Goal: Information Seeking & Learning: Learn about a topic

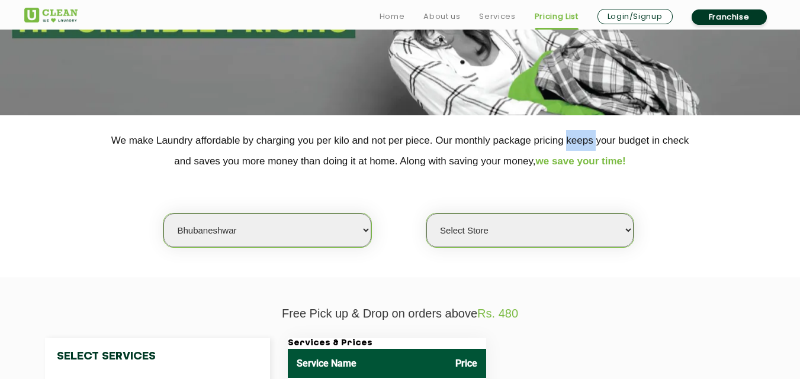
drag, startPoint x: 0, startPoint y: 0, endPoint x: 347, endPoint y: 240, distance: 422.0
click at [347, 240] on select "Select city [GEOGRAPHIC_DATA] [GEOGRAPHIC_DATA] [GEOGRAPHIC_DATA] [GEOGRAPHIC_D…" at bounding box center [266, 231] width 207 height 34
select select "52"
click at [163, 214] on select "Select city [GEOGRAPHIC_DATA] [GEOGRAPHIC_DATA] [GEOGRAPHIC_DATA] [GEOGRAPHIC_D…" at bounding box center [266, 231] width 207 height 34
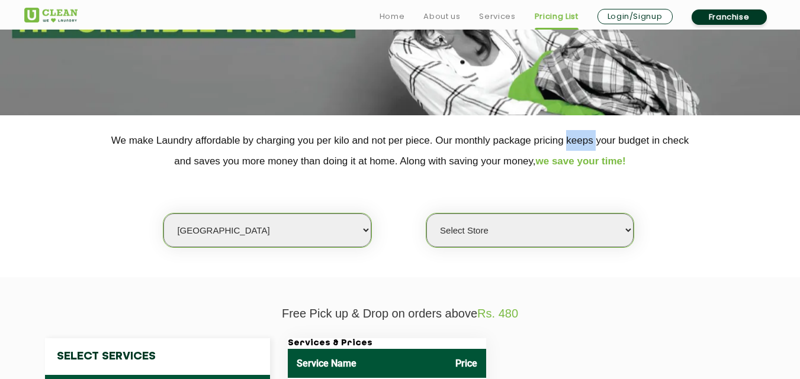
select select "0"
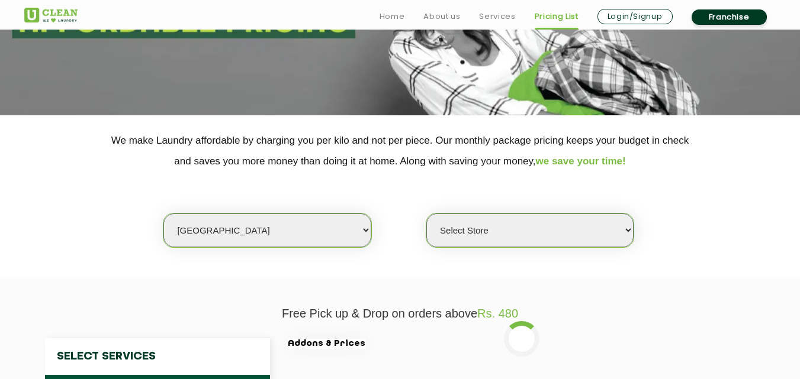
drag, startPoint x: 292, startPoint y: 266, endPoint x: 452, endPoint y: -52, distance: 356.1
click at [452, 0] on html "Home About us Services Pricing List Login/Signup Franchise Home About us Franch…" at bounding box center [400, 31] width 800 height 379
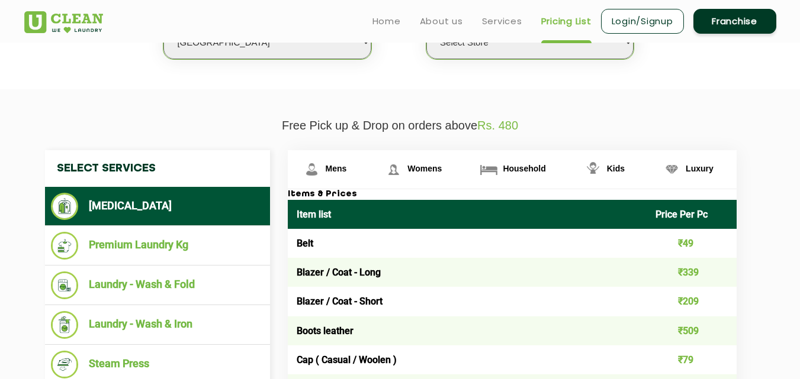
scroll to position [343, 0]
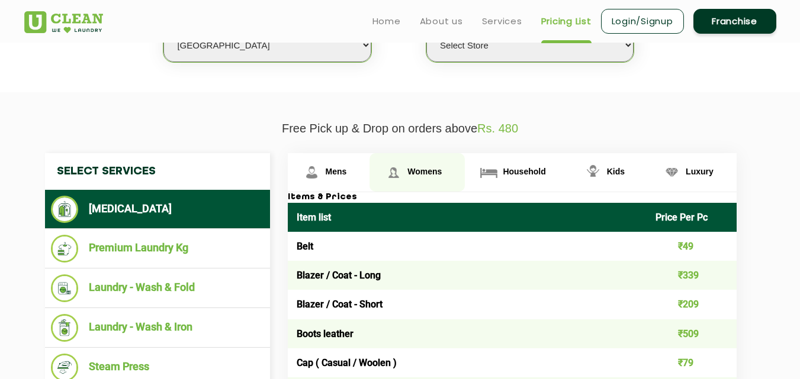
click at [370, 178] on link "Womens" at bounding box center [329, 172] width 82 height 38
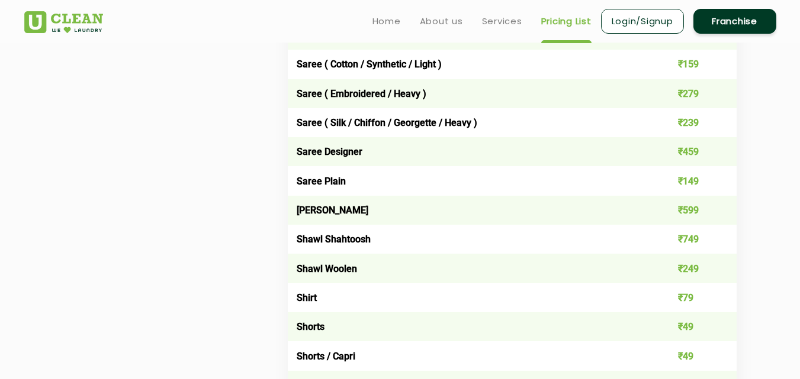
scroll to position [3370, 0]
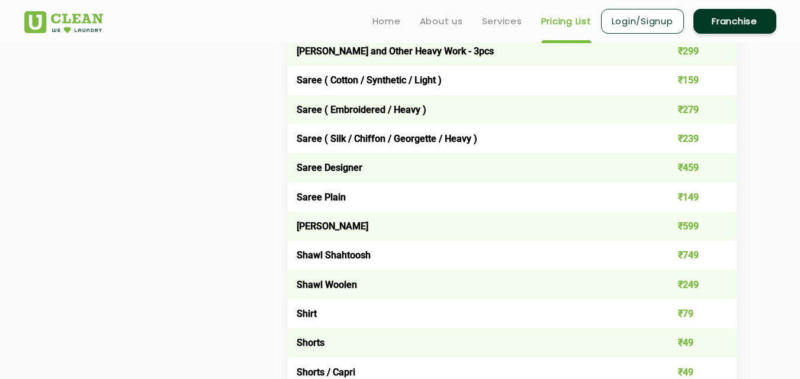
click at [414, 112] on td "Saree ( Embroidered / Heavy )" at bounding box center [467, 109] width 359 height 29
click at [453, 134] on td "Saree ( Silk / Chiffon / Georgette / Heavy )" at bounding box center [467, 138] width 359 height 29
click at [333, 168] on td "Saree Designer" at bounding box center [467, 167] width 359 height 29
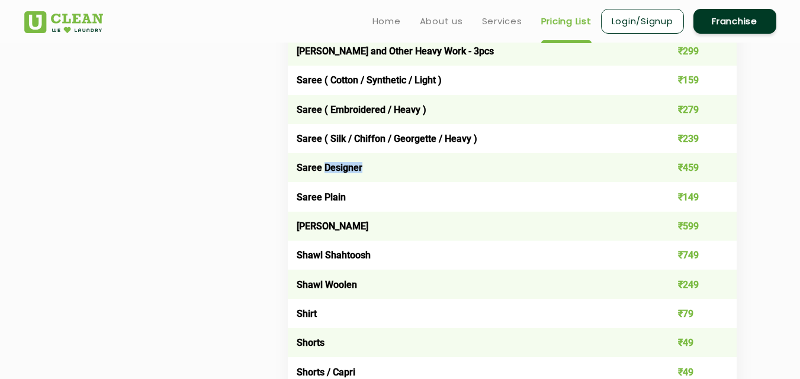
click at [333, 168] on td "Saree Designer" at bounding box center [467, 167] width 359 height 29
click at [324, 194] on td "Saree Plain" at bounding box center [467, 196] width 359 height 29
click at [344, 223] on td "[PERSON_NAME]" at bounding box center [467, 226] width 359 height 29
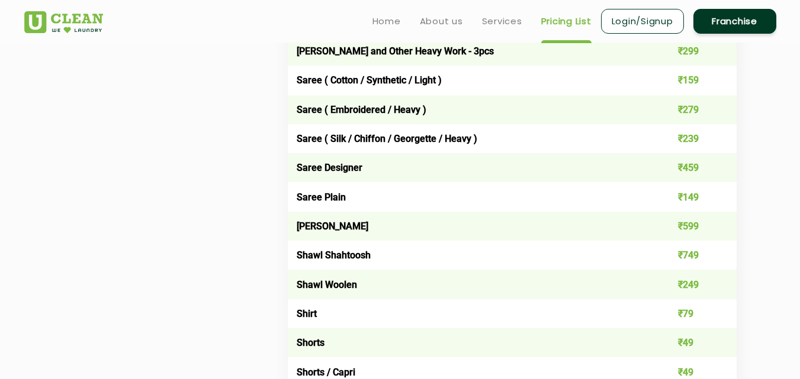
click at [344, 246] on td "Shawl Shahtoosh" at bounding box center [467, 255] width 359 height 29
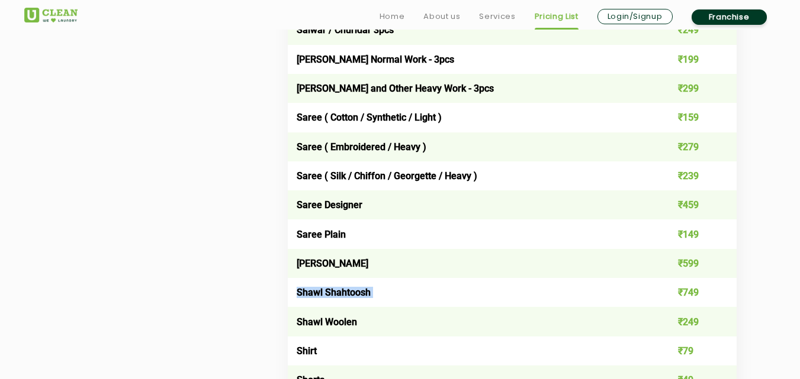
scroll to position [3351, 0]
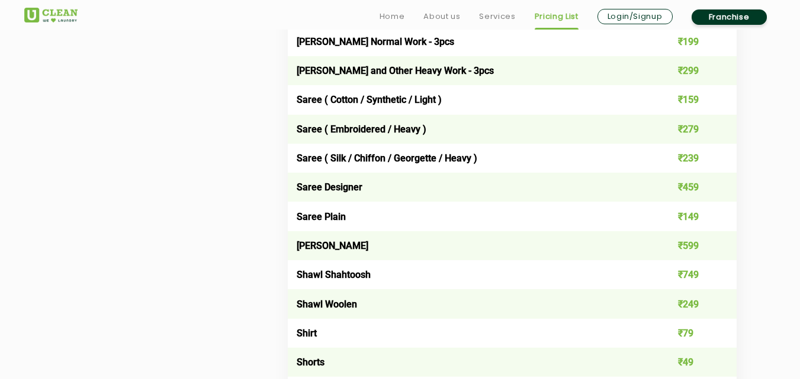
click at [614, 168] on td "Saree ( Silk / Chiffon / Georgette / Heavy )" at bounding box center [467, 158] width 359 height 29
click at [457, 162] on td "Saree ( Silk / Chiffon / Georgette / Heavy )" at bounding box center [467, 158] width 359 height 29
drag, startPoint x: 417, startPoint y: 160, endPoint x: 397, endPoint y: 164, distance: 20.4
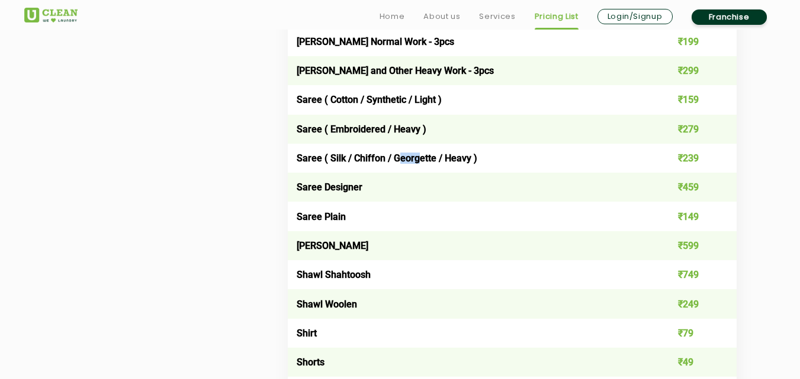
click at [397, 164] on td "Saree ( Silk / Chiffon / Georgette / Heavy )" at bounding box center [467, 158] width 359 height 29
click at [410, 162] on td "Saree ( Silk / Chiffon / Georgette / Heavy )" at bounding box center [467, 158] width 359 height 29
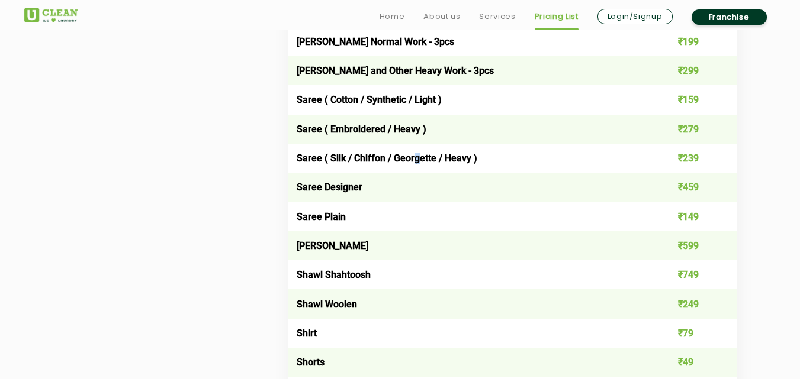
click at [417, 162] on td "Saree ( Silk / Chiffon / Georgette / Heavy )" at bounding box center [467, 158] width 359 height 29
click at [457, 160] on td "Saree ( Silk / Chiffon / Georgette / Heavy )" at bounding box center [467, 158] width 359 height 29
click at [455, 159] on td "Saree ( Silk / Chiffon / Georgette / Heavy )" at bounding box center [467, 158] width 359 height 29
click at [335, 218] on td "Saree Plain" at bounding box center [467, 216] width 359 height 29
click at [342, 188] on td "Saree Designer" at bounding box center [467, 187] width 359 height 29
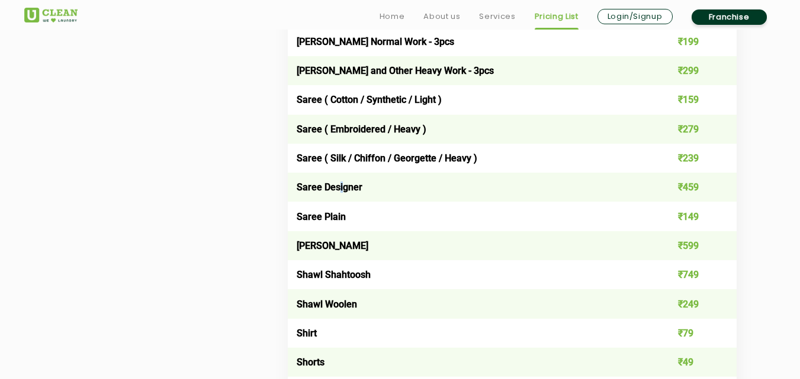
click at [341, 185] on td "Saree Designer" at bounding box center [467, 187] width 359 height 29
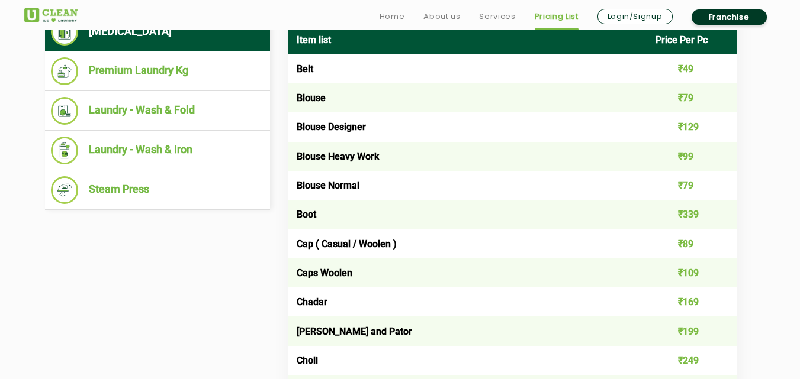
scroll to position [533, 0]
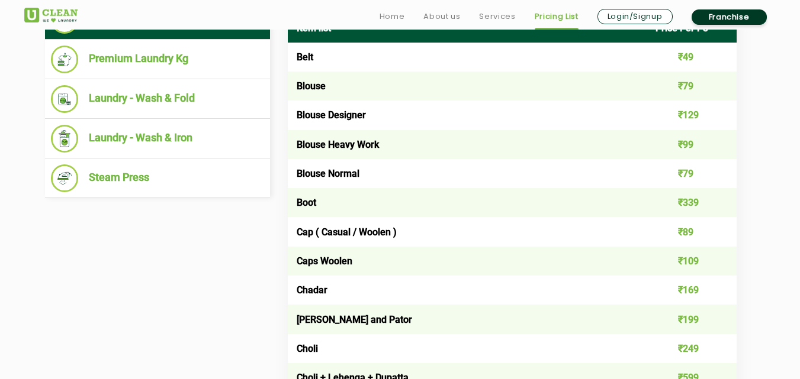
click at [407, 227] on td "Cap ( Casual / Woolen )" at bounding box center [467, 231] width 359 height 29
click at [382, 229] on td "Cap ( Casual / Woolen )" at bounding box center [467, 231] width 359 height 29
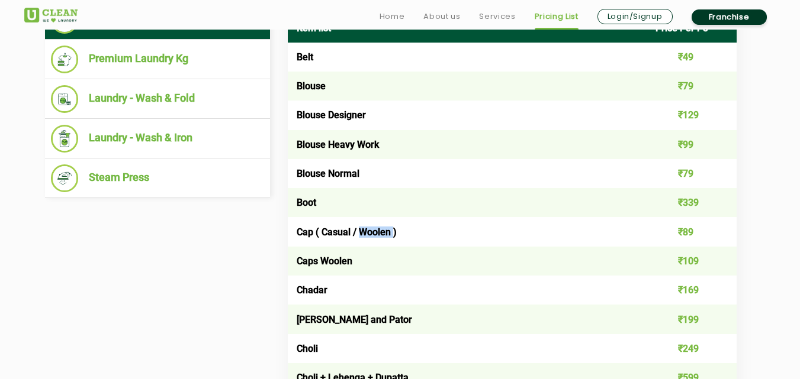
click at [380, 234] on td "Cap ( Casual / Woolen )" at bounding box center [467, 231] width 359 height 29
click at [382, 234] on td "Cap ( Casual / Woolen )" at bounding box center [467, 231] width 359 height 29
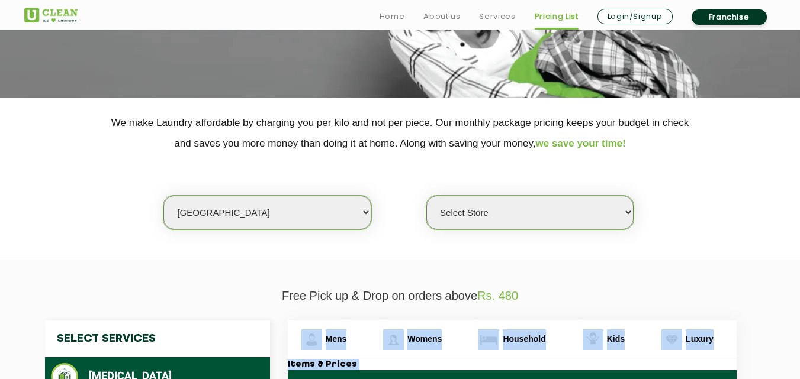
scroll to position [343, 0]
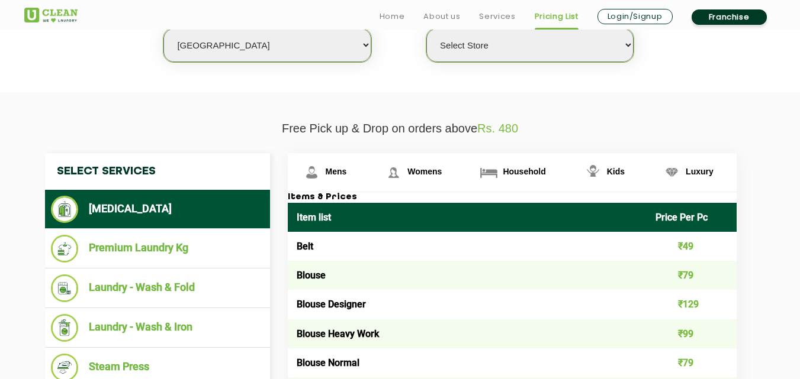
click at [497, 134] on span "Rs. 480" at bounding box center [497, 128] width 41 height 13
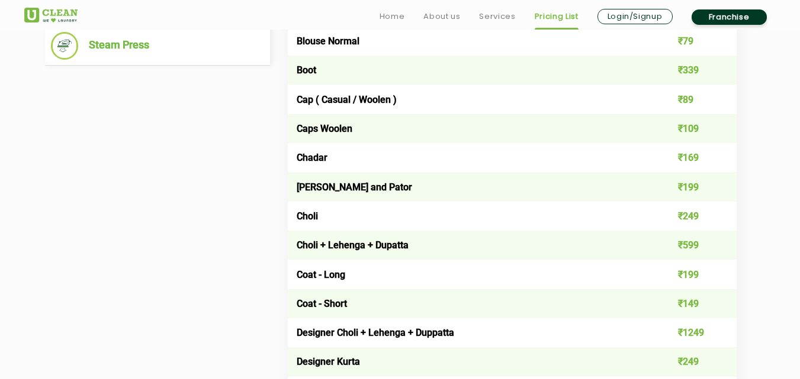
scroll to position [722, 0]
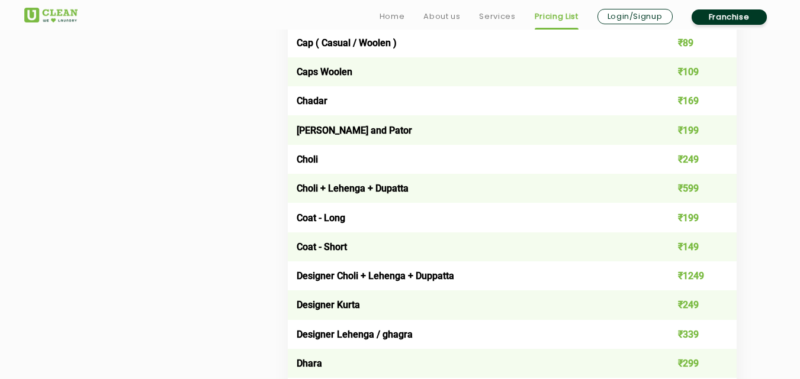
click at [497, 134] on td "[PERSON_NAME] and Pator" at bounding box center [467, 129] width 359 height 29
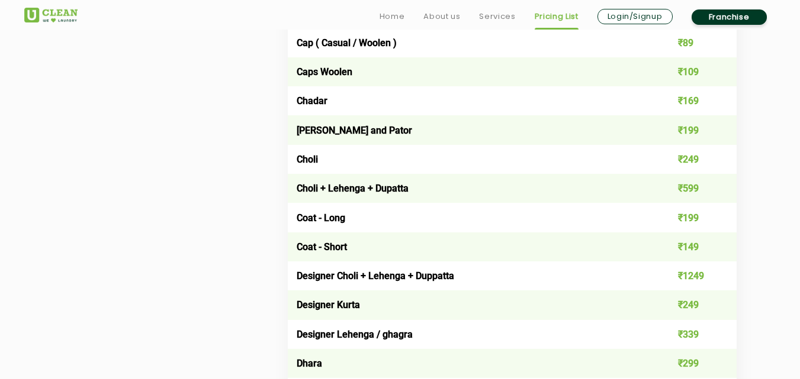
click at [492, 153] on td "Choli" at bounding box center [467, 159] width 359 height 29
click at [491, 161] on td "Choli" at bounding box center [467, 159] width 359 height 29
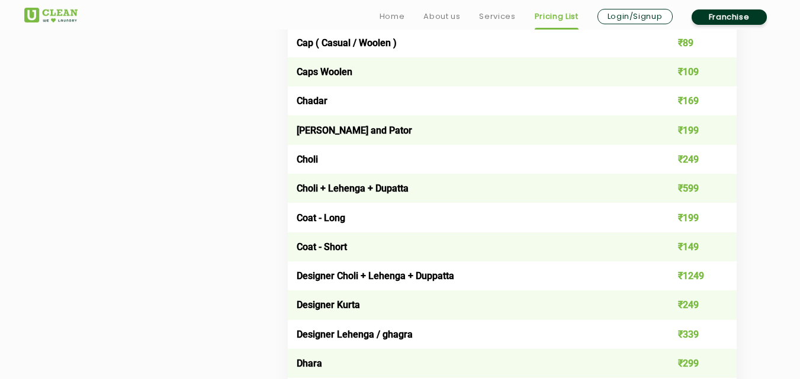
click at [482, 192] on td "Choli + Lehenga + Dupatta" at bounding box center [467, 188] width 359 height 29
click at [468, 216] on td "Coat - Long" at bounding box center [467, 217] width 359 height 29
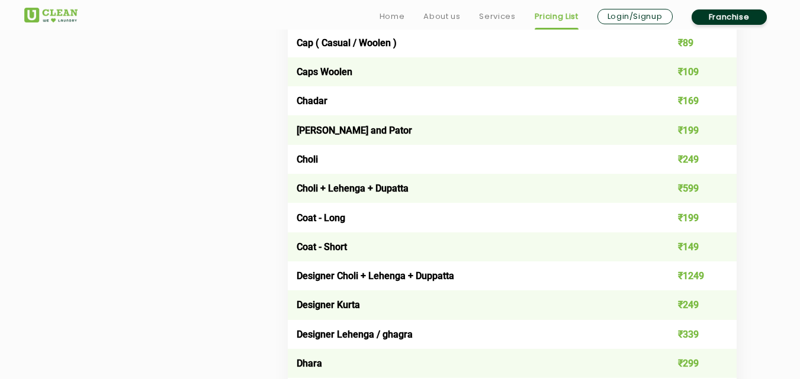
click at [468, 216] on td "Coat - Long" at bounding box center [467, 217] width 359 height 29
click at [498, 146] on td "Choli" at bounding box center [467, 159] width 359 height 29
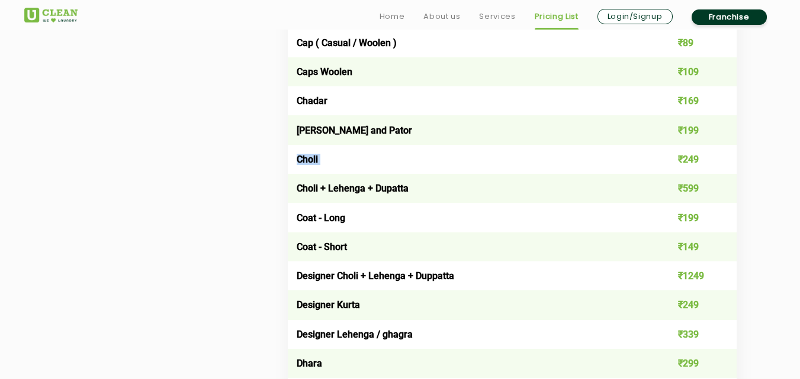
click at [498, 146] on td "Choli" at bounding box center [467, 159] width 359 height 29
click at [502, 136] on td "[PERSON_NAME] and Pator" at bounding box center [467, 129] width 359 height 29
click at [490, 98] on td "Chadar" at bounding box center [467, 100] width 359 height 29
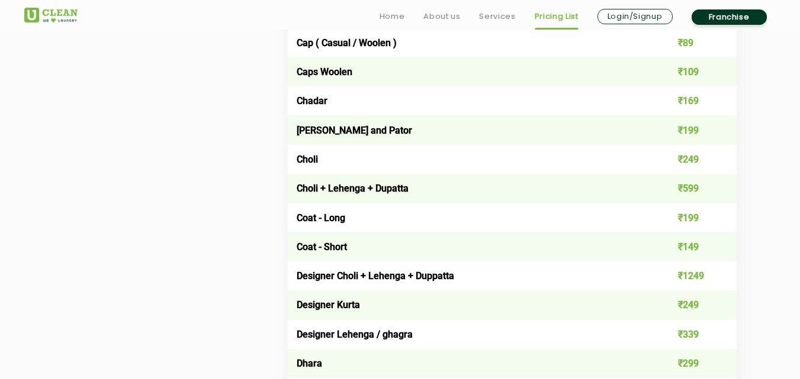
click at [490, 98] on td "Chadar" at bounding box center [467, 100] width 359 height 29
click at [464, 253] on td "Coat - Short" at bounding box center [467, 247] width 359 height 29
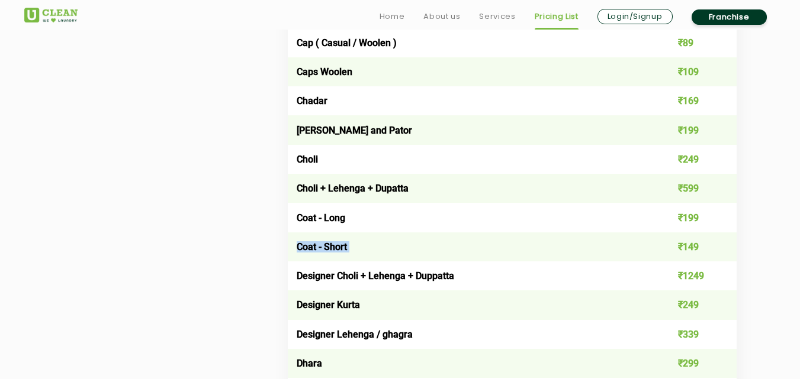
click at [464, 253] on td "Coat - Short" at bounding box center [467, 247] width 359 height 29
click at [469, 223] on td "Coat - Long" at bounding box center [467, 217] width 359 height 29
click at [487, 186] on td "Choli + Lehenga + Dupatta" at bounding box center [467, 188] width 359 height 29
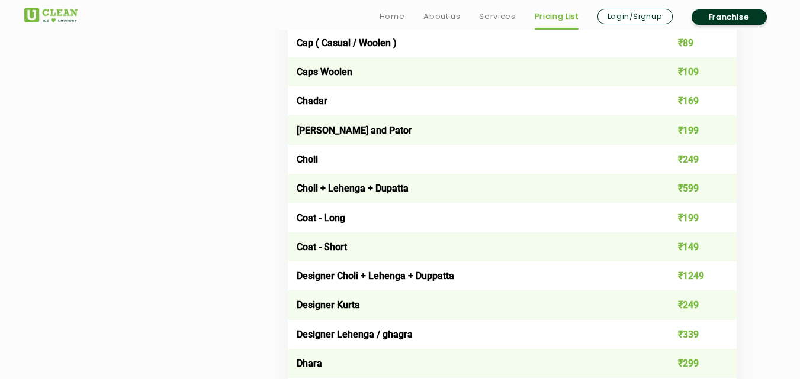
click at [487, 186] on td "Choli + Lehenga + Dupatta" at bounding box center [467, 188] width 359 height 29
click at [480, 278] on td "Designer Choli + Lehenga + Duppatta" at bounding box center [467, 276] width 359 height 29
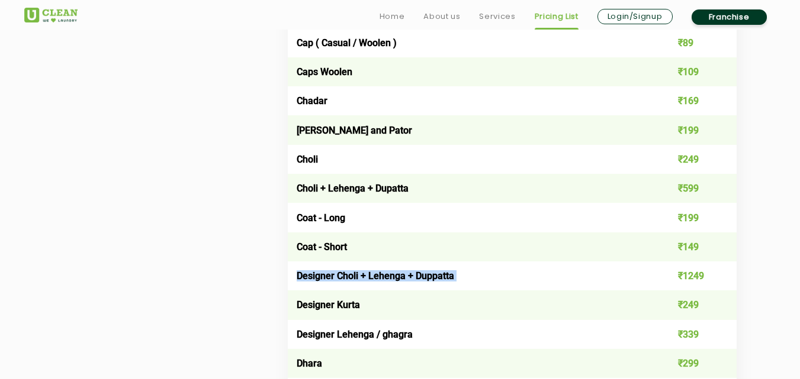
click at [480, 278] on td "Designer Choli + Lehenga + Duppatta" at bounding box center [467, 276] width 359 height 29
click at [479, 303] on td "Designer Kurta" at bounding box center [467, 305] width 359 height 29
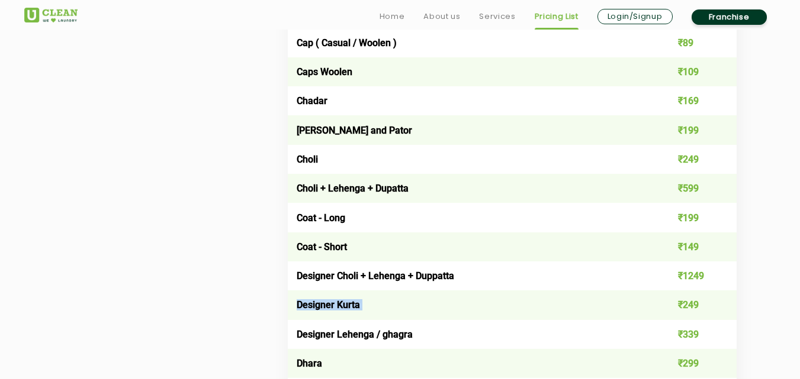
click at [479, 303] on td "Designer Kurta" at bounding box center [467, 305] width 359 height 29
click at [490, 220] on td "Coat - Long" at bounding box center [467, 217] width 359 height 29
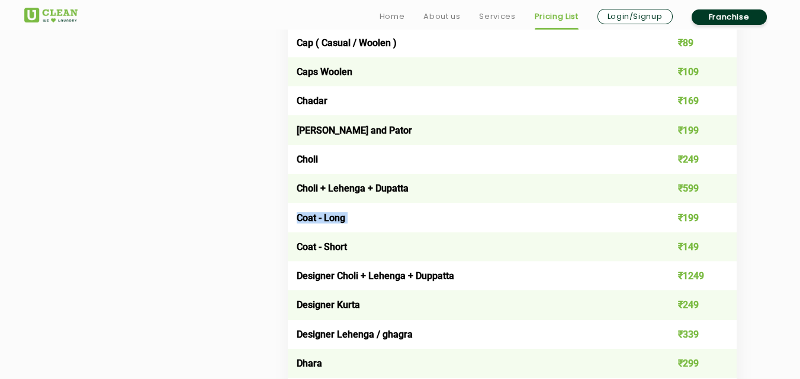
click at [490, 220] on td "Coat - Long" at bounding box center [467, 217] width 359 height 29
click at [497, 186] on td "Choli + Lehenga + Dupatta" at bounding box center [467, 188] width 359 height 29
click at [492, 164] on td "Choli" at bounding box center [467, 159] width 359 height 29
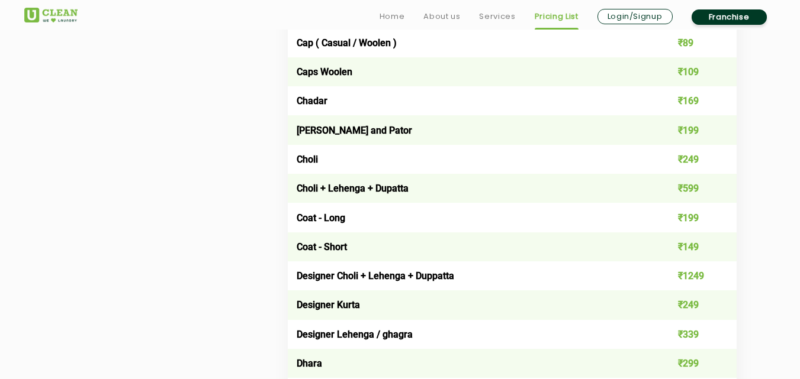
click at [492, 164] on td "Choli" at bounding box center [467, 159] width 359 height 29
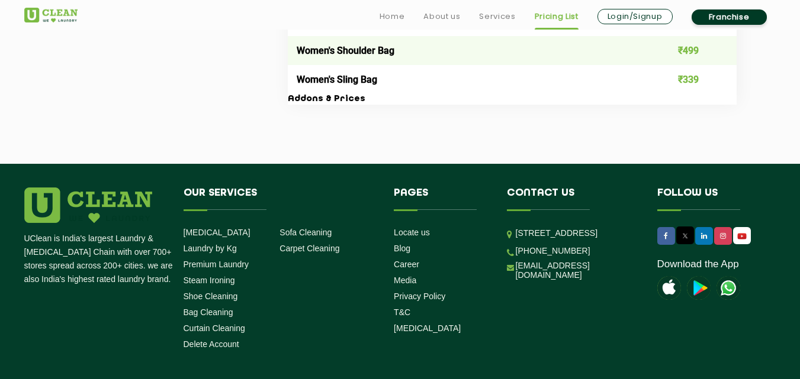
scroll to position [4432, 0]
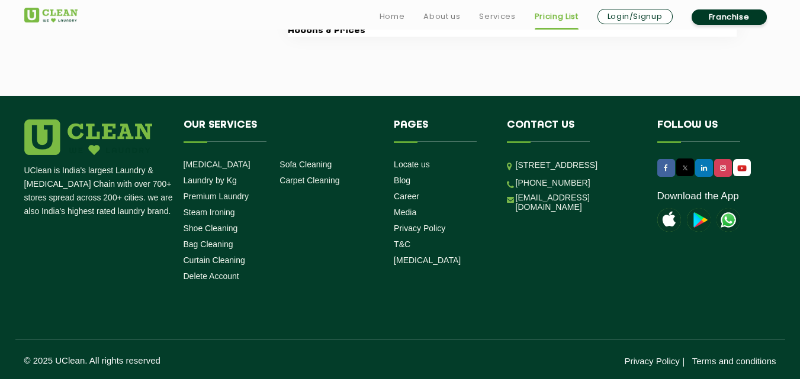
drag, startPoint x: 488, startPoint y: 288, endPoint x: 442, endPoint y: 403, distance: 123.2
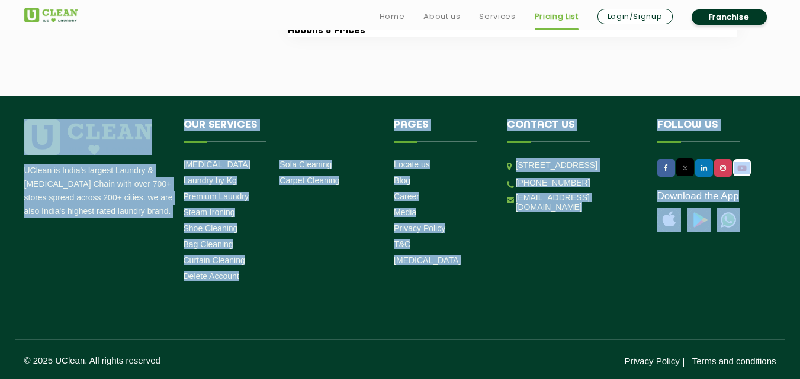
click at [456, 326] on div "UClean is India's largest Laundry & [MEDICAL_DATA] Chain with over 700+ stores …" at bounding box center [400, 243] width 770 height 247
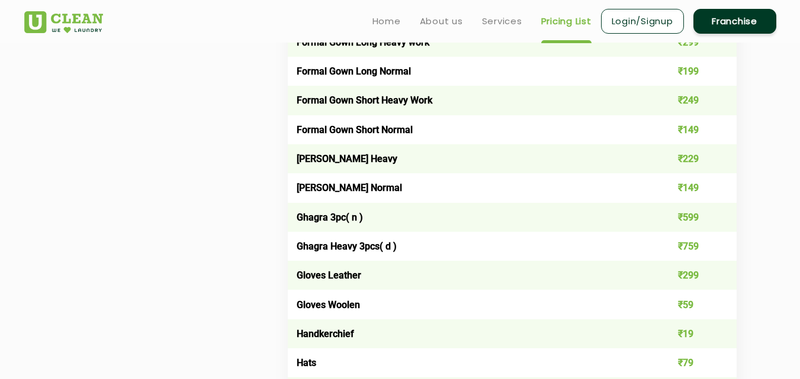
scroll to position [0, 0]
